Goal: Navigation & Orientation: Find specific page/section

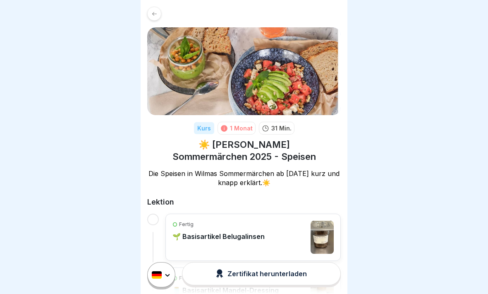
click at [210, 125] on div "Kurs" at bounding box center [204, 128] width 20 height 12
click at [210, 127] on div "Kurs" at bounding box center [204, 128] width 20 height 12
click at [154, 11] on icon at bounding box center [154, 14] width 6 height 6
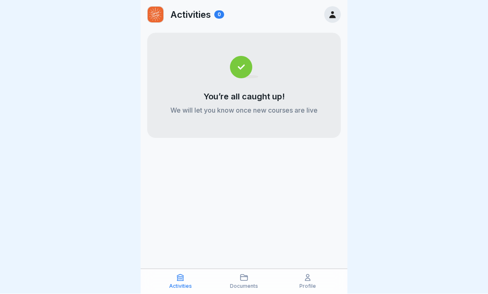
click at [312, 275] on icon at bounding box center [308, 278] width 8 height 8
click at [311, 279] on icon at bounding box center [308, 278] width 8 height 8
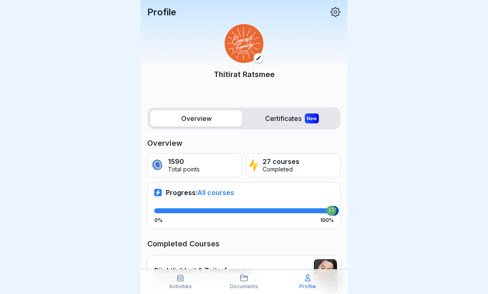
click at [243, 282] on icon at bounding box center [244, 278] width 8 height 8
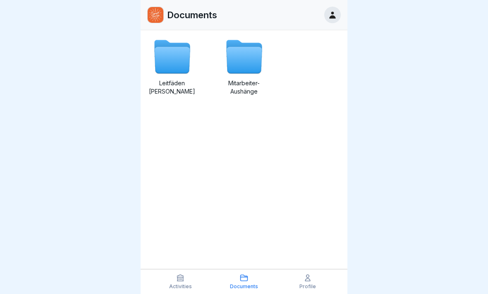
click at [180, 281] on icon at bounding box center [180, 278] width 8 height 8
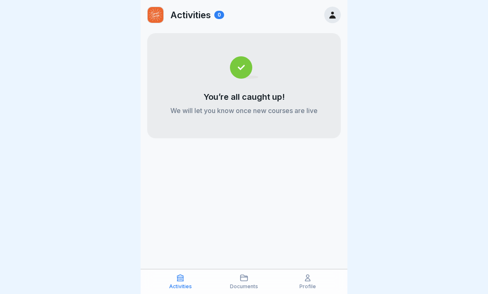
click at [309, 278] on icon at bounding box center [308, 278] width 8 height 8
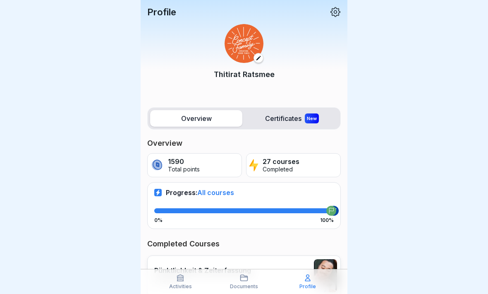
click at [196, 117] on label "Overview" at bounding box center [196, 118] width 92 height 17
click at [179, 281] on icon at bounding box center [180, 278] width 8 height 8
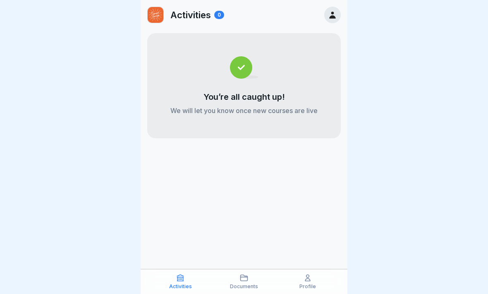
click at [245, 278] on icon at bounding box center [244, 278] width 8 height 8
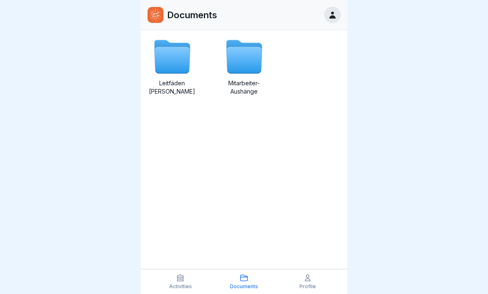
click at [308, 280] on icon at bounding box center [308, 278] width 8 height 8
